Goal: Transaction & Acquisition: Book appointment/travel/reservation

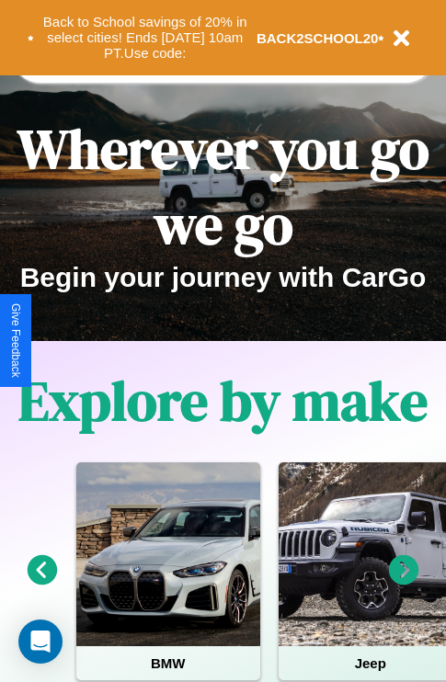
scroll to position [283, 0]
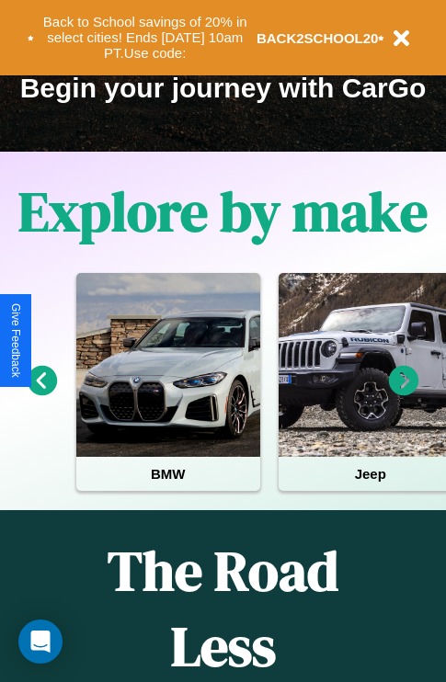
click at [404, 393] on icon at bounding box center [404, 381] width 30 height 30
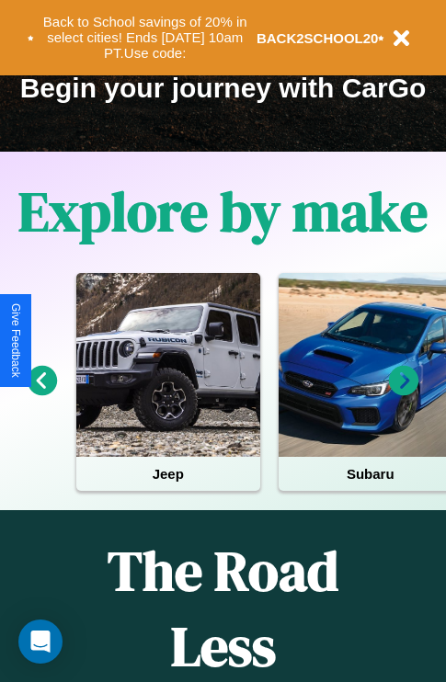
click at [404, 393] on icon at bounding box center [404, 381] width 30 height 30
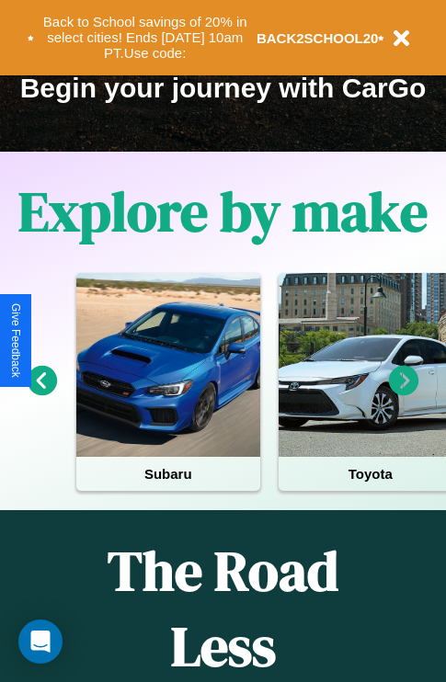
click at [404, 393] on icon at bounding box center [404, 381] width 30 height 30
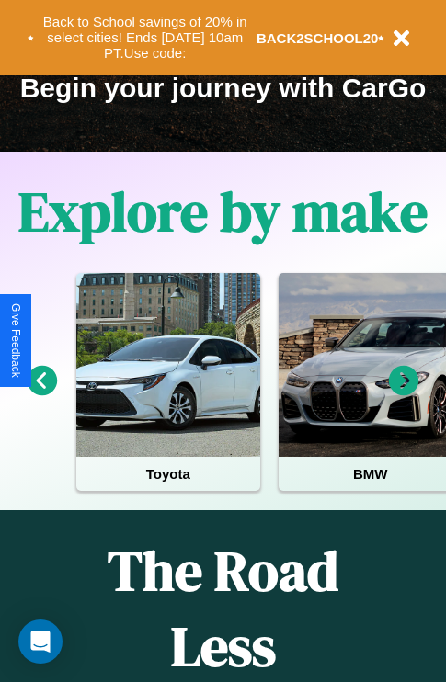
click at [404, 393] on icon at bounding box center [404, 381] width 30 height 30
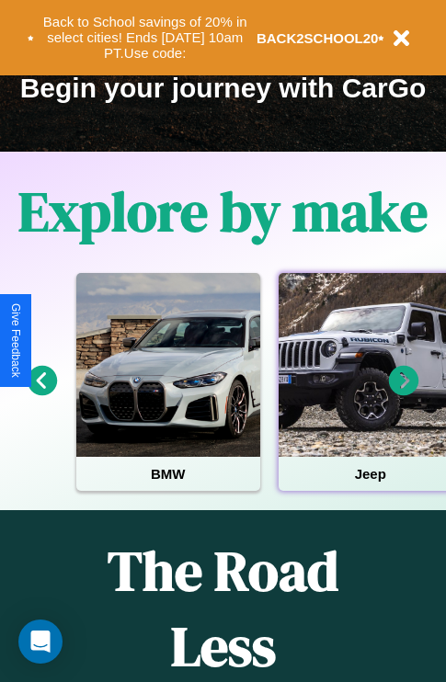
click at [369, 393] on div at bounding box center [371, 365] width 184 height 184
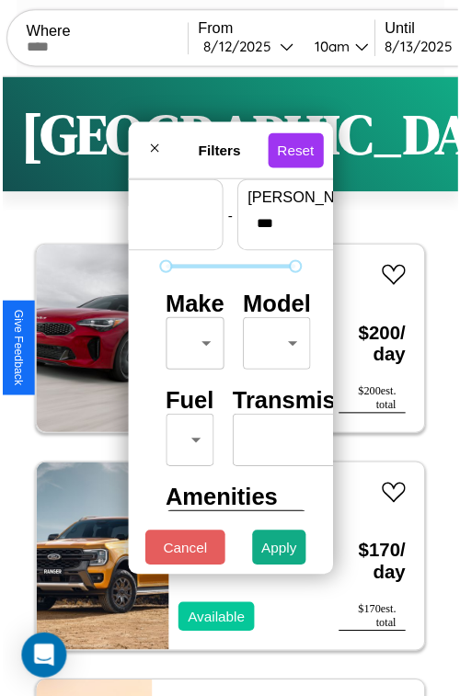
scroll to position [54, 0]
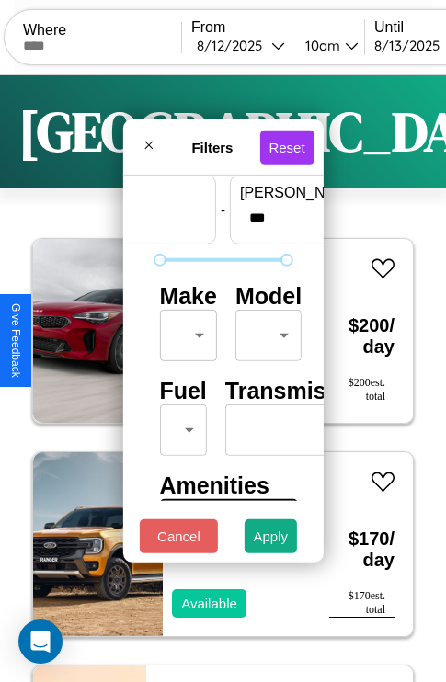
click at [185, 331] on body "CarGo Where From [DATE] 10am Until [DATE] 10am Become a Host Login Sign Up [GEO…" at bounding box center [223, 379] width 446 height 758
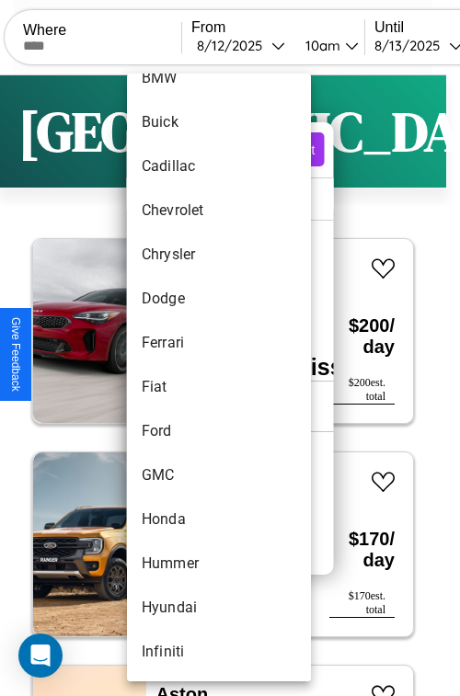
scroll to position [344, 0]
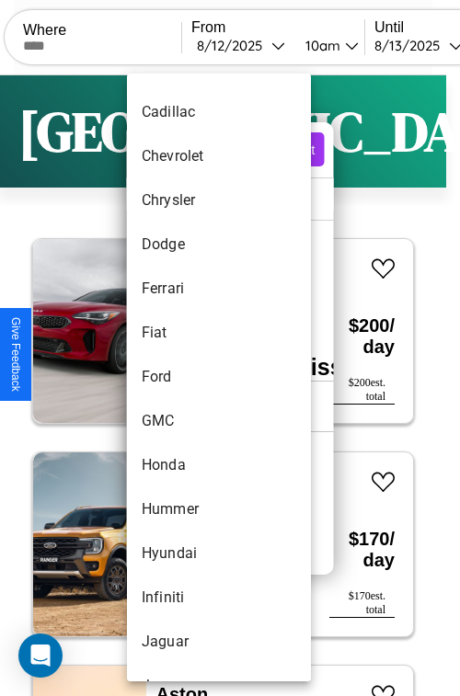
click at [184, 377] on li "Ford" at bounding box center [219, 377] width 184 height 44
type input "****"
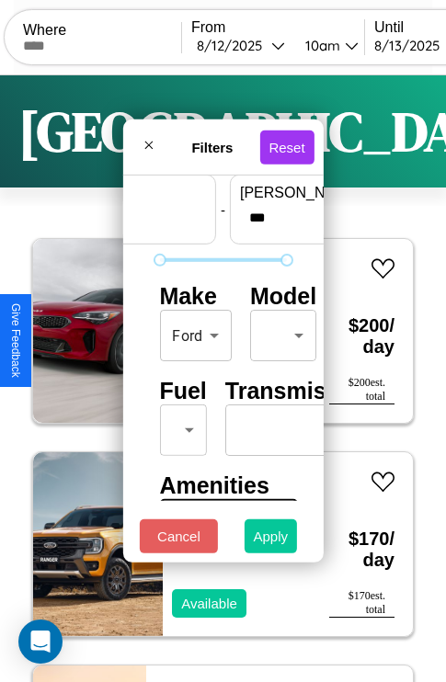
click at [271, 541] on button "Apply" at bounding box center [271, 536] width 53 height 34
